Goal: Transaction & Acquisition: Purchase product/service

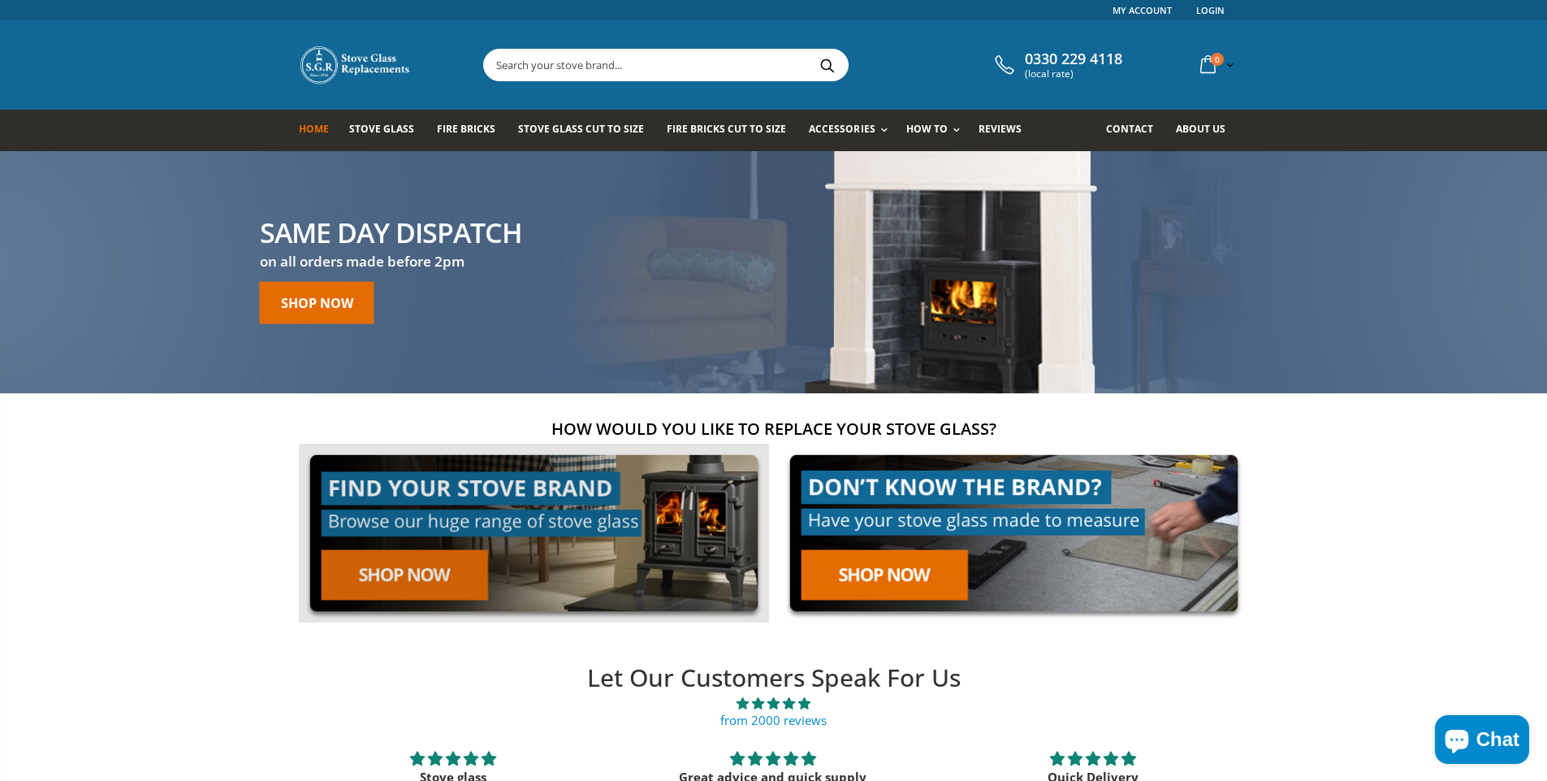
click at [415, 575] on link at bounding box center [534, 533] width 470 height 180
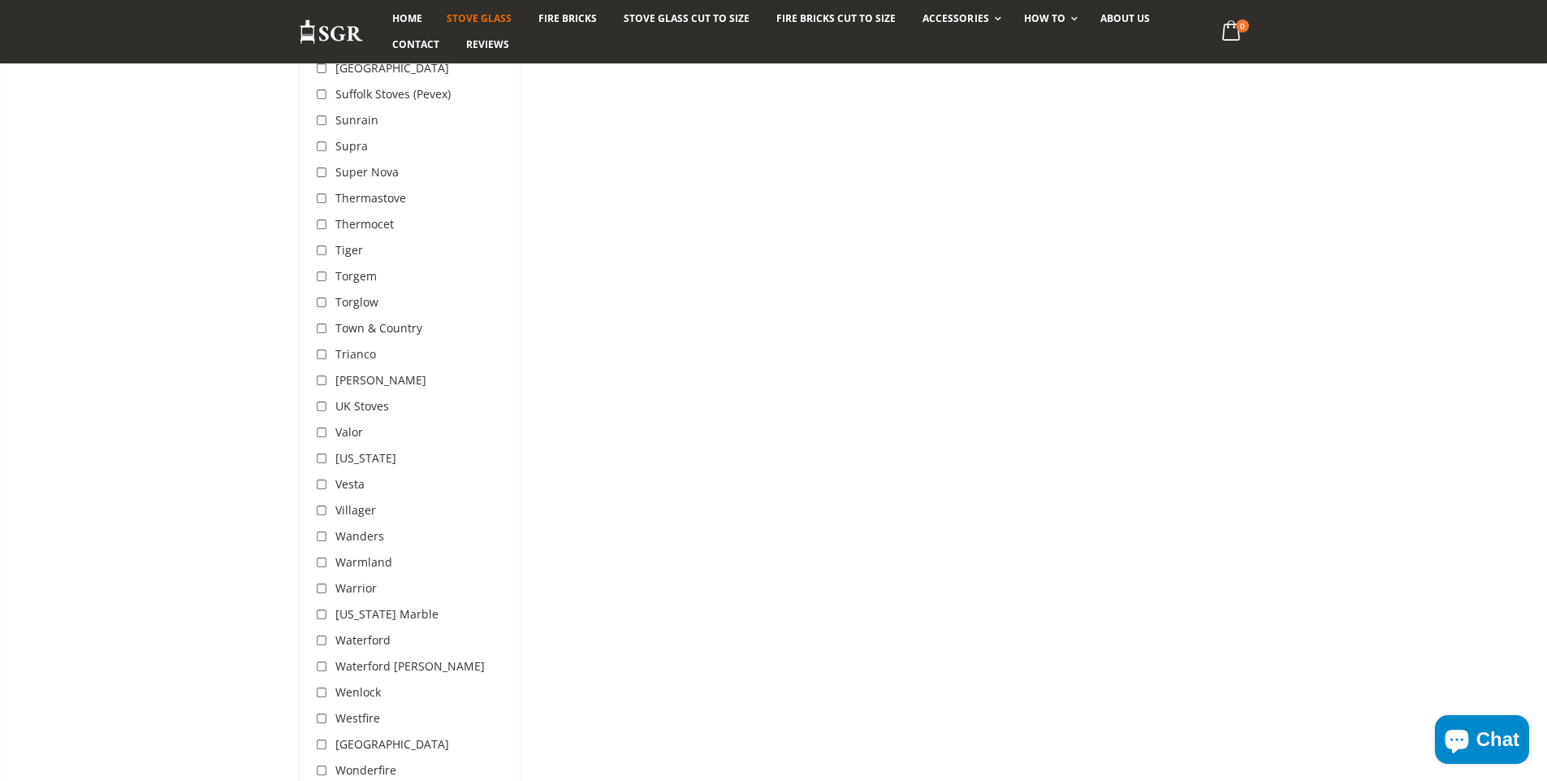
scroll to position [5317, 0]
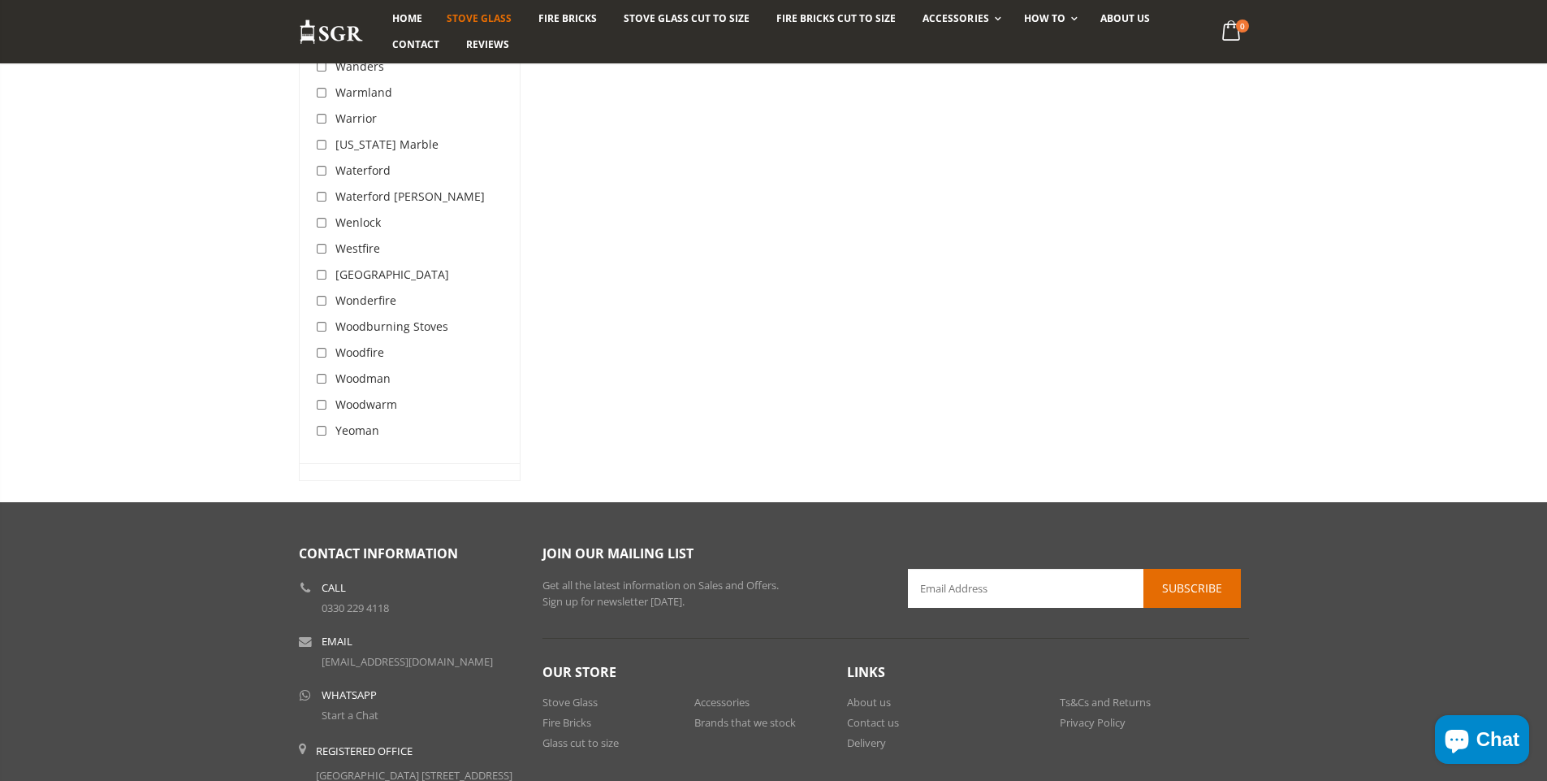
click at [324, 397] on input "checkbox" at bounding box center [324, 405] width 16 height 16
checkbox input "true"
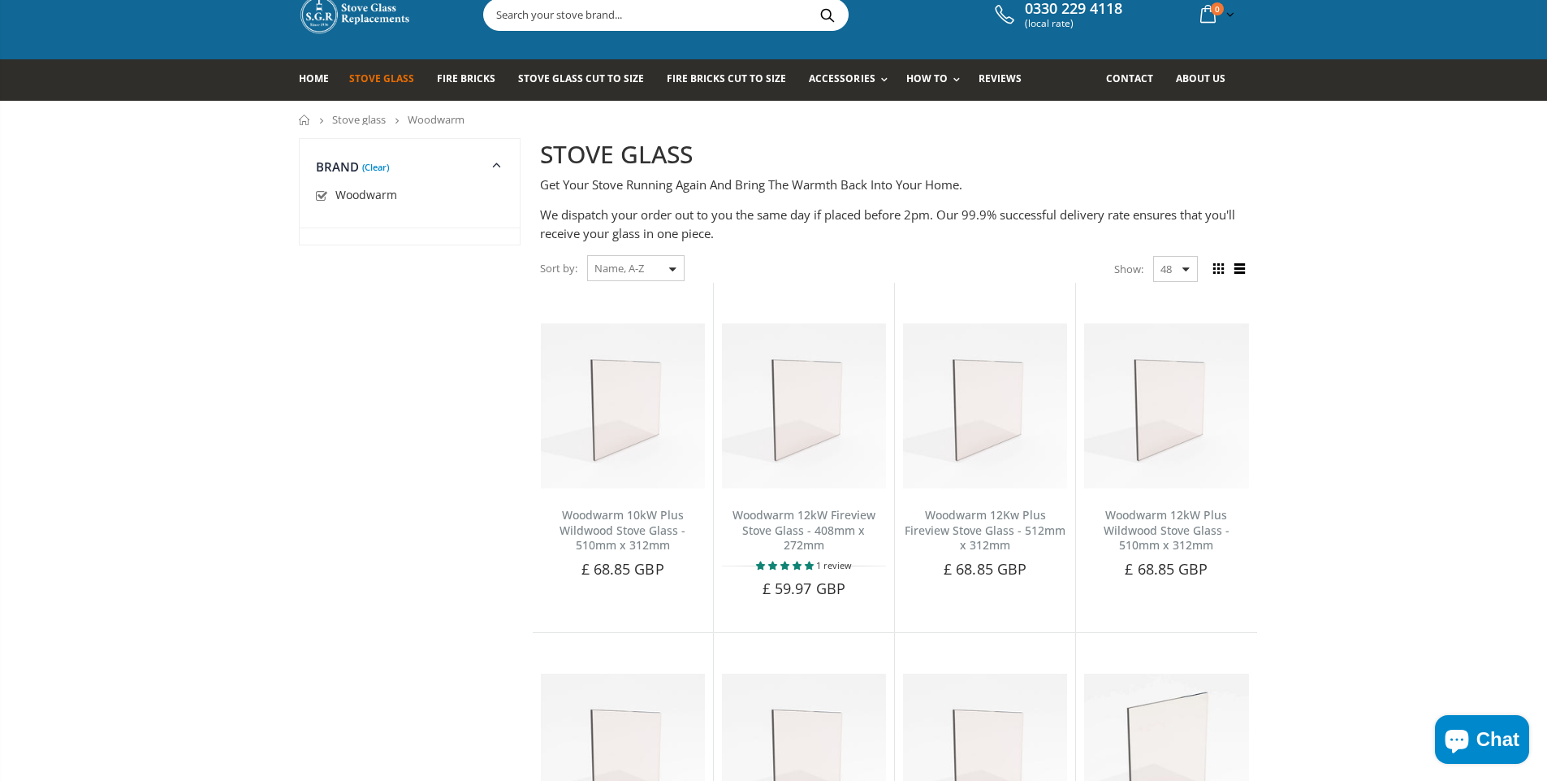
scroll to position [81, 0]
